Goal: Communication & Community: Answer question/provide support

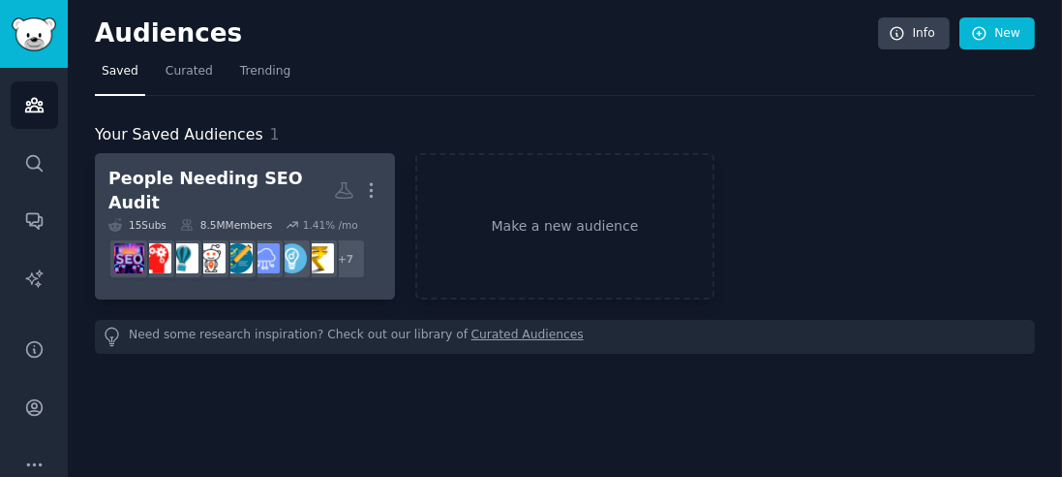
click at [210, 174] on div "People Needing SEO Audit" at bounding box center [221, 190] width 226 height 47
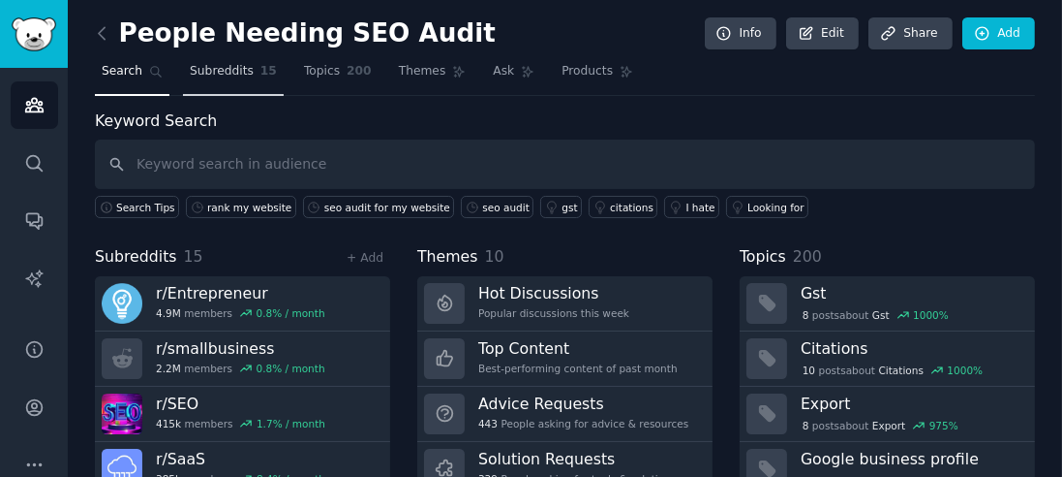
click at [234, 64] on span "Subreddits" at bounding box center [222, 71] width 64 height 17
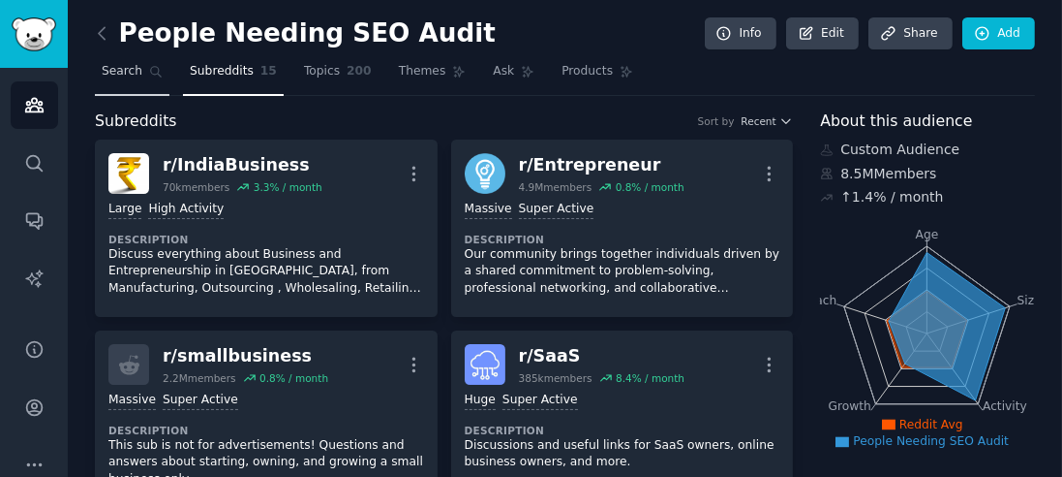
click at [136, 76] on span "Search" at bounding box center [122, 71] width 41 height 17
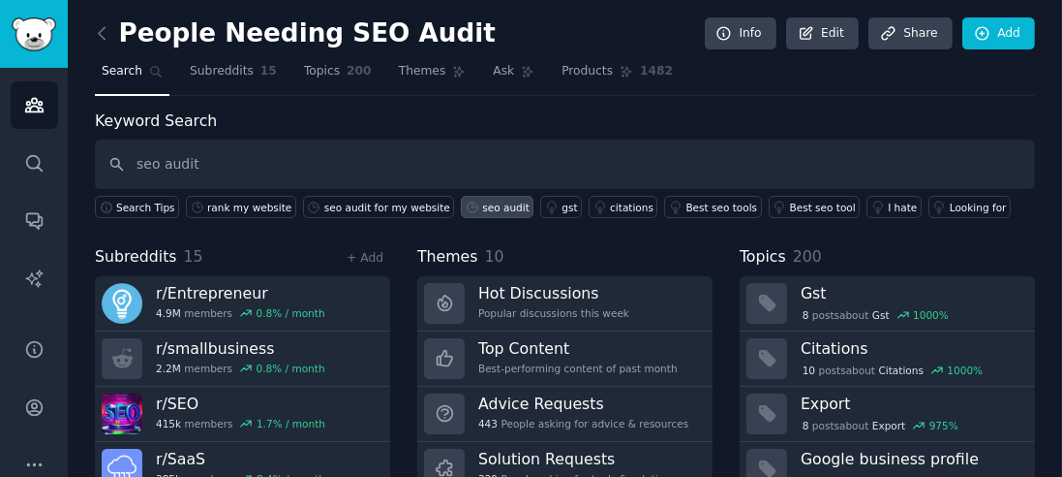
type input "seo audit"
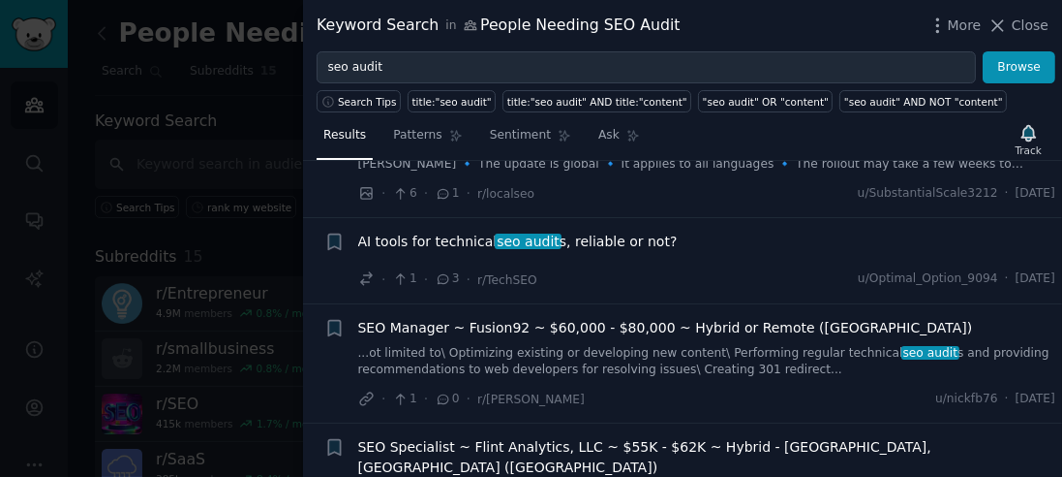
scroll to position [328, 0]
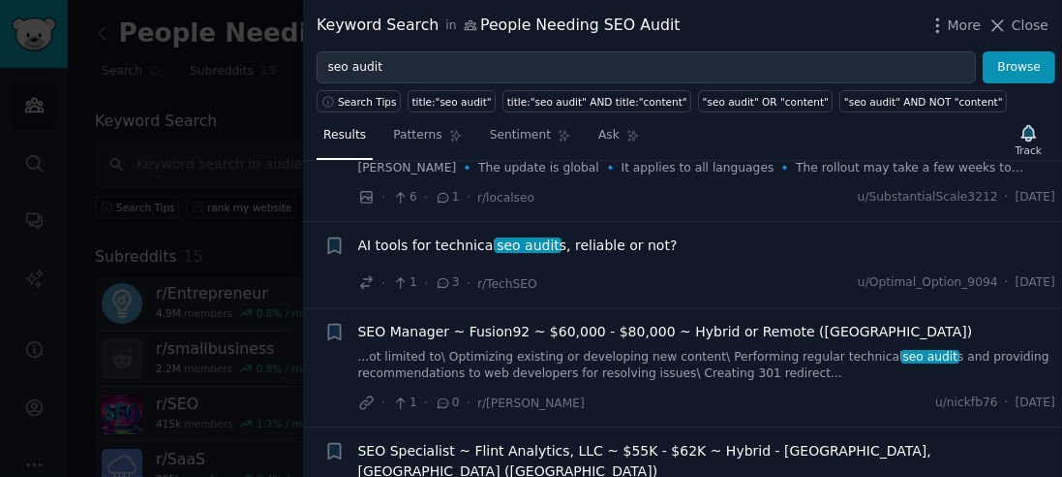
click at [571, 244] on span "AI tools for technical seo audit s, reliable or not?" at bounding box center [518, 245] width 320 height 20
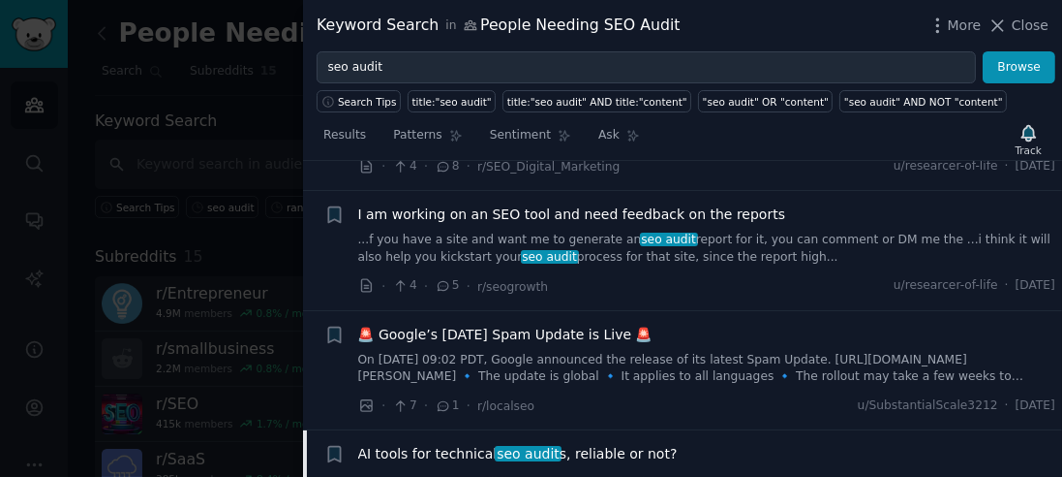
scroll to position [200, 0]
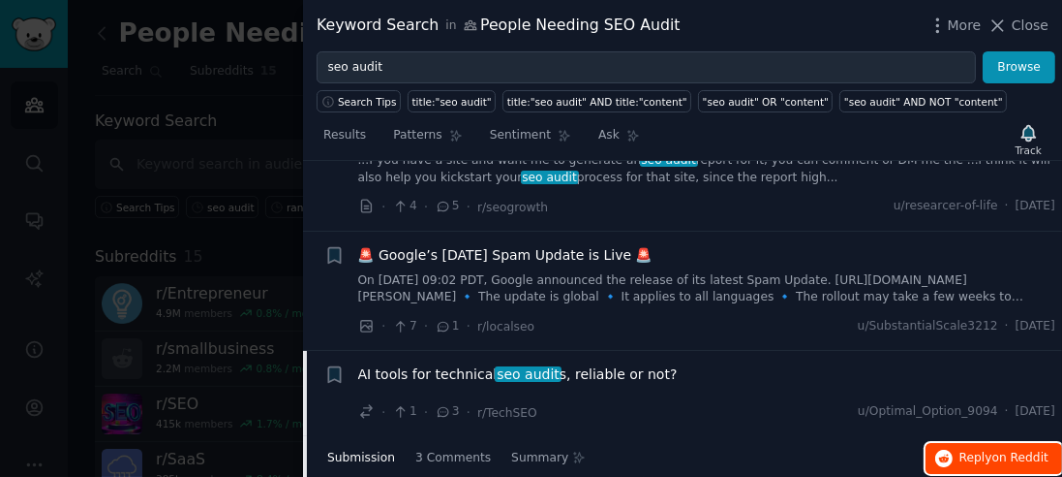
click at [966, 459] on span "Reply on Reddit" at bounding box center [1004, 457] width 89 height 17
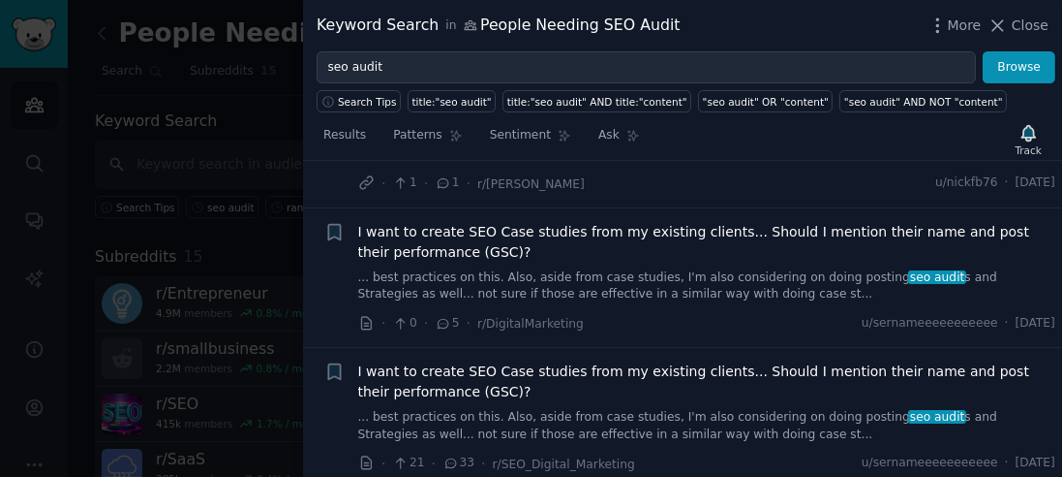
scroll to position [980, 0]
